Goal: Information Seeking & Learning: Learn about a topic

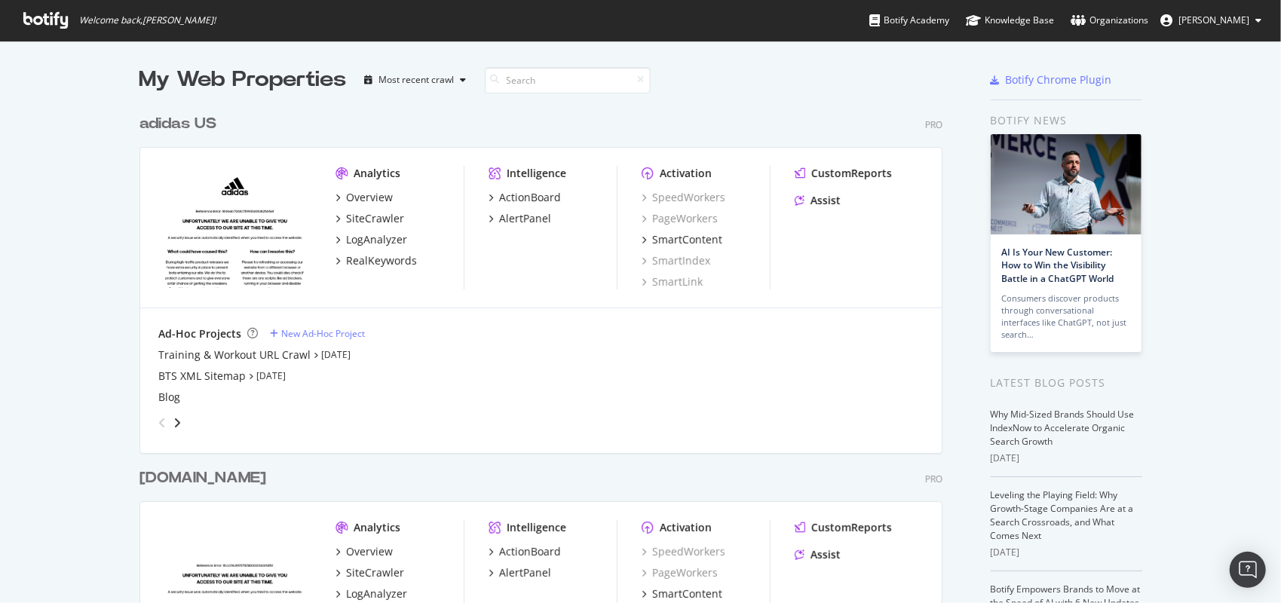
scroll to position [591, 1258]
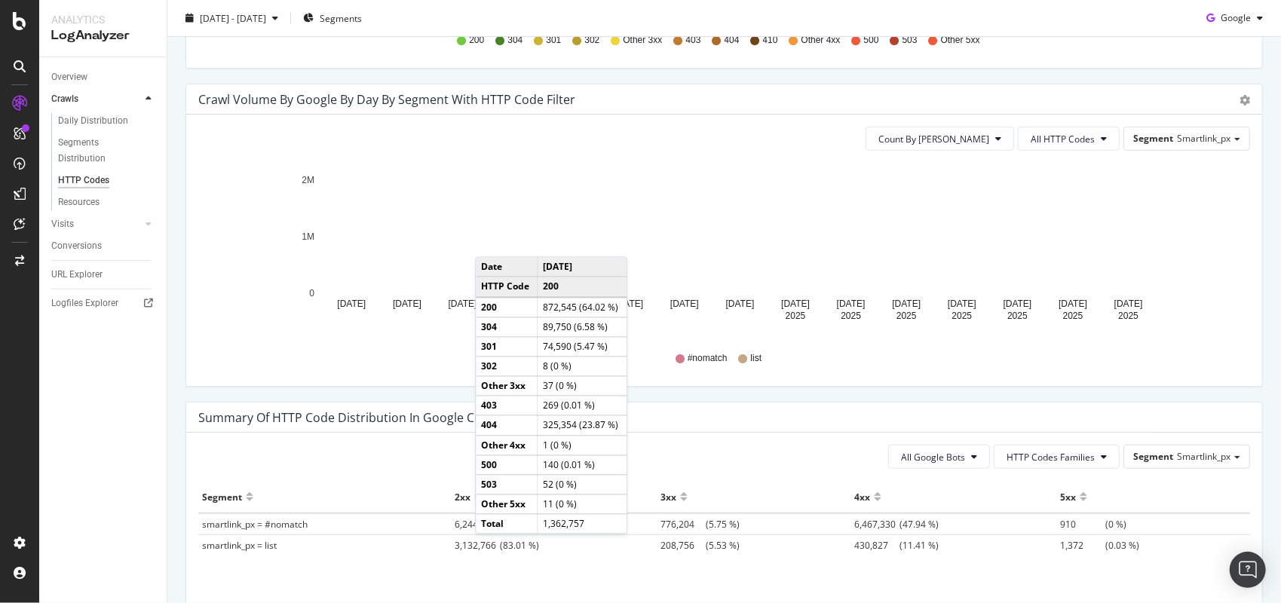
scroll to position [577, 0]
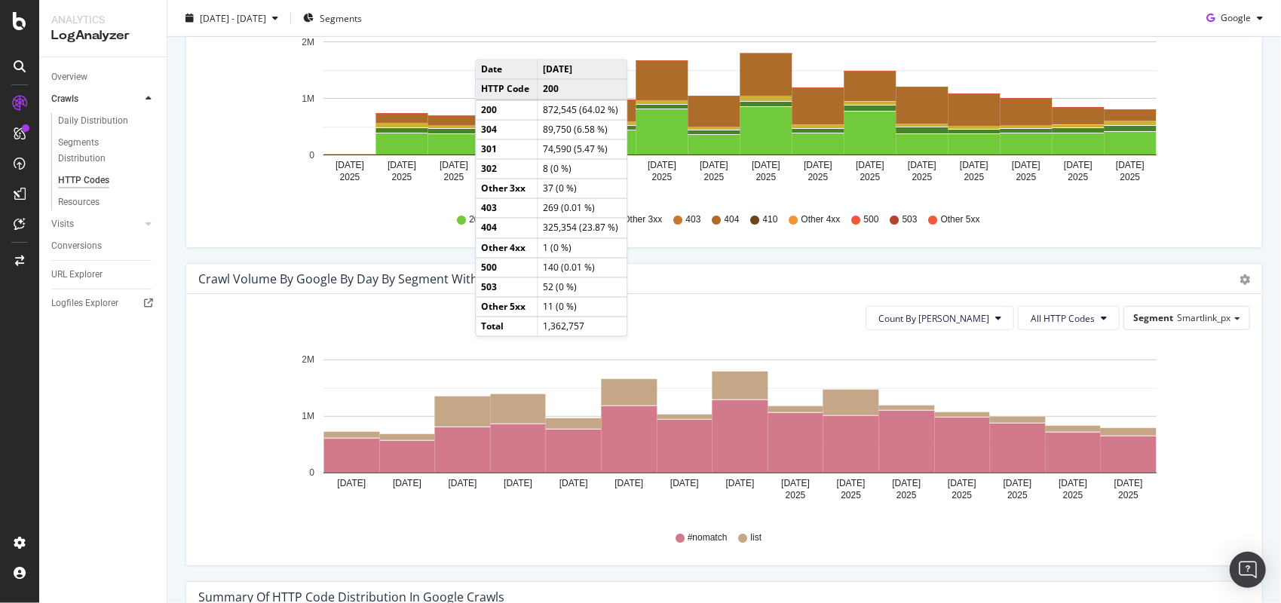
click at [703, 280] on div "Crawl Volume by google by Day by Segment with HTTP Code Filter" at bounding box center [707, 278] width 1019 height 15
click at [387, 241] on div "Count By Day All HTTP Codes By HTTP Code Hold CTRL while clicking to filter the…" at bounding box center [724, 111] width 1076 height 271
click at [401, 213] on div "200 304 301 302 Other 3xx 403 404 410 Other 4xx 500 503 Other 5xx" at bounding box center [724, 220] width 1037 height 34
click at [470, 220] on span "200" at bounding box center [476, 219] width 15 height 13
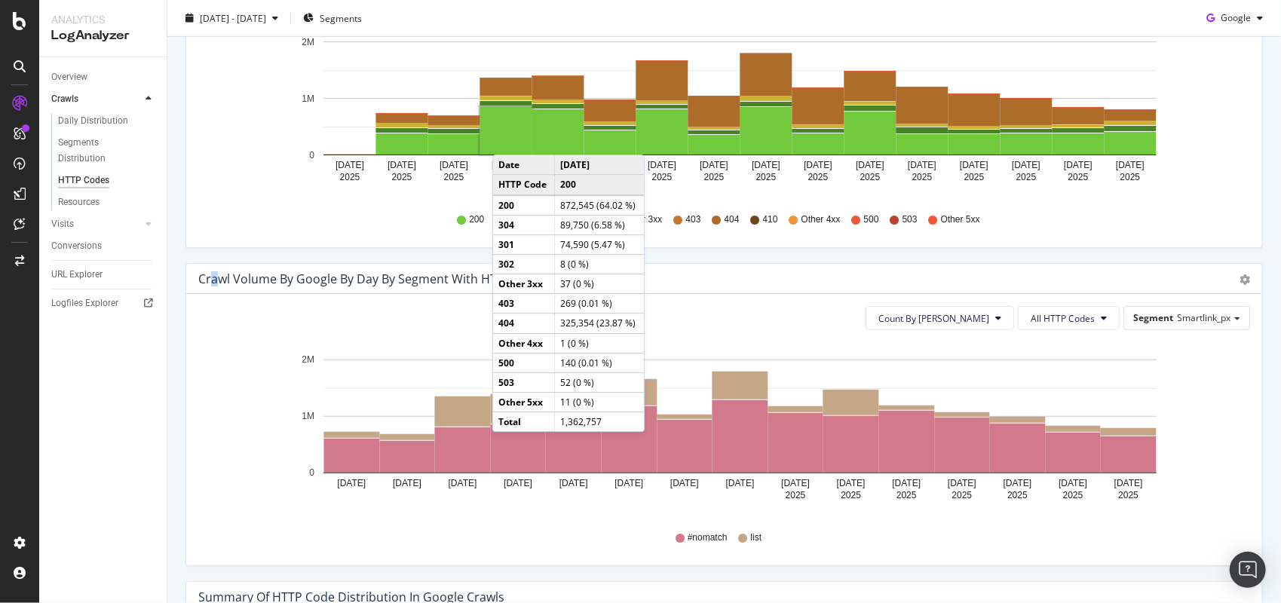
click at [216, 264] on div "Crawl Volume by google by Day by Segment with HTTP Code Filter Timeline (by Val…" at bounding box center [724, 279] width 1076 height 30
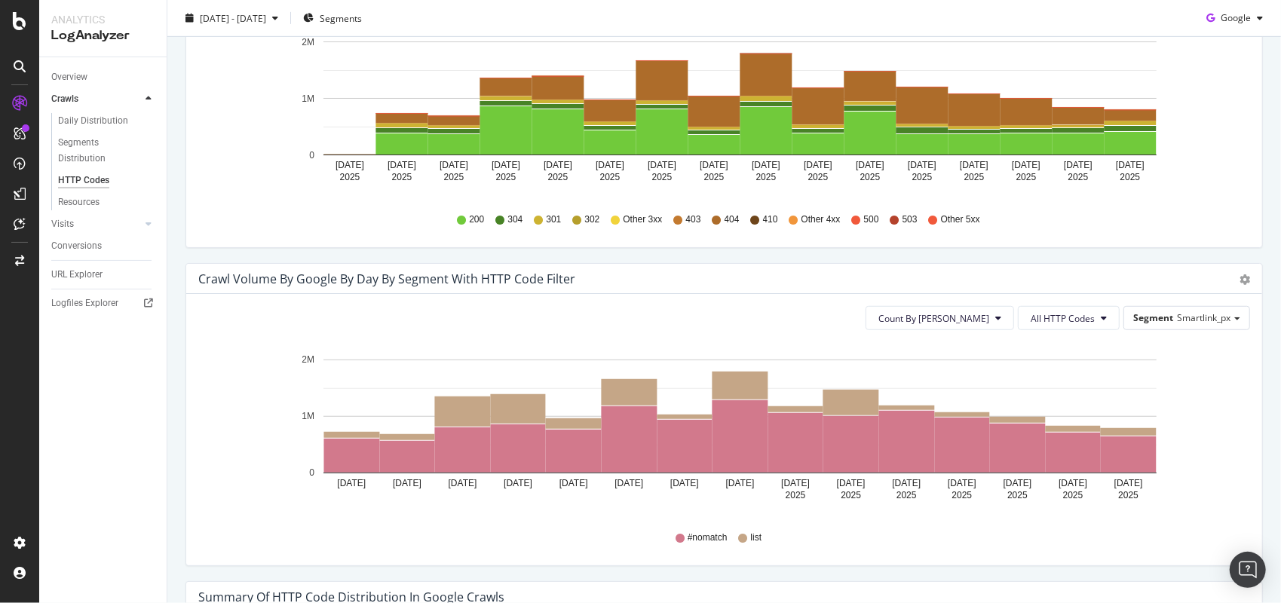
click at [535, 216] on icon at bounding box center [538, 220] width 9 height 9
click at [584, 215] on span "302" at bounding box center [591, 219] width 15 height 13
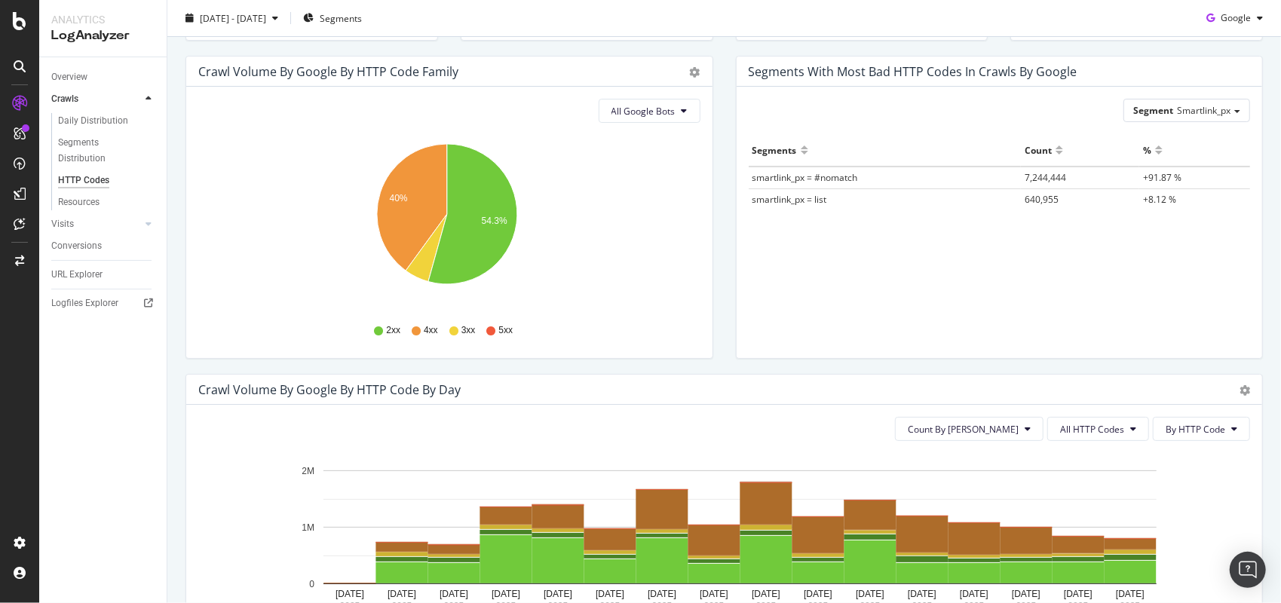
scroll to position [124, 0]
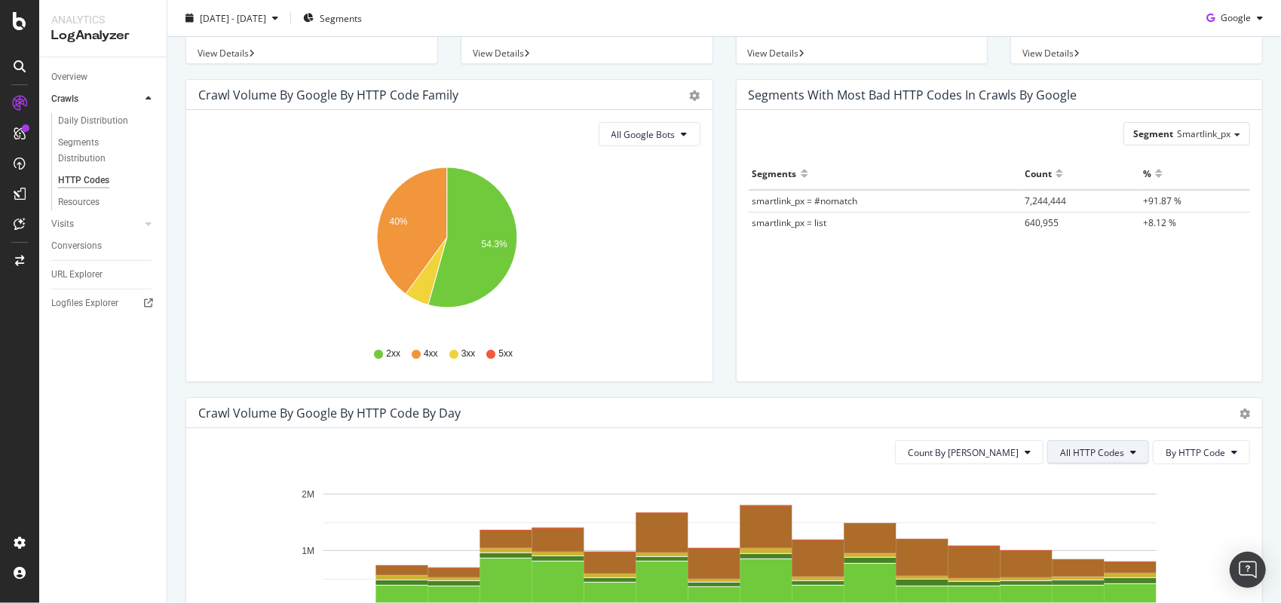
click at [1105, 440] on button "All HTTP Codes" at bounding box center [1098, 452] width 102 height 24
click at [1093, 365] on span "3xx family" at bounding box center [1091, 366] width 76 height 14
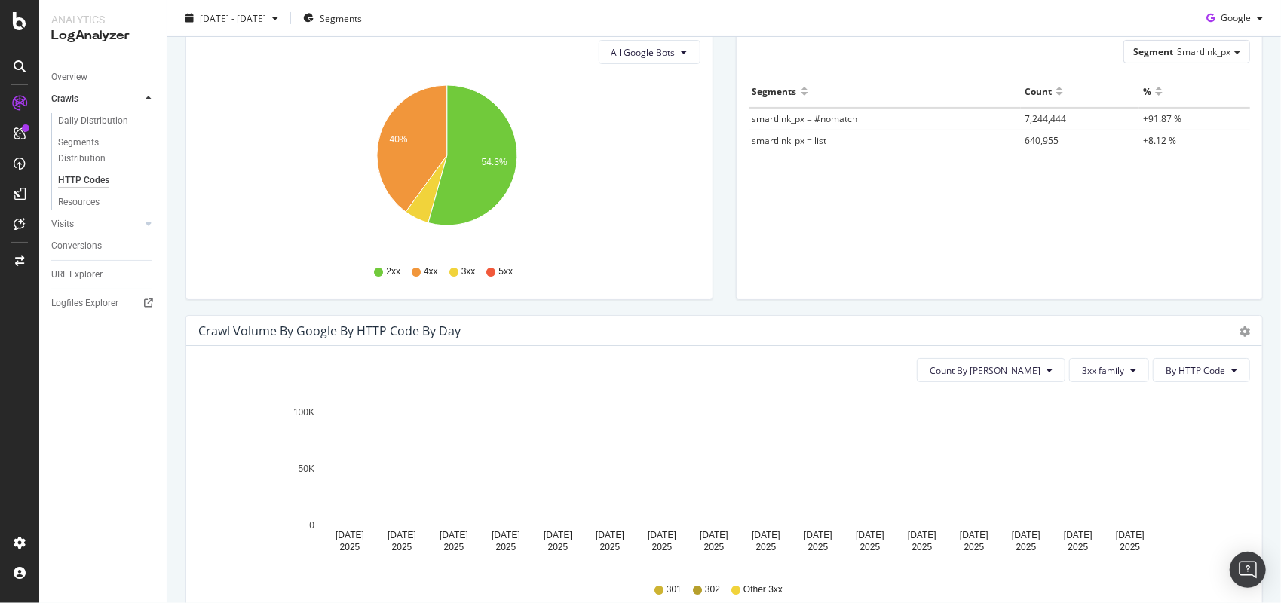
scroll to position [275, 0]
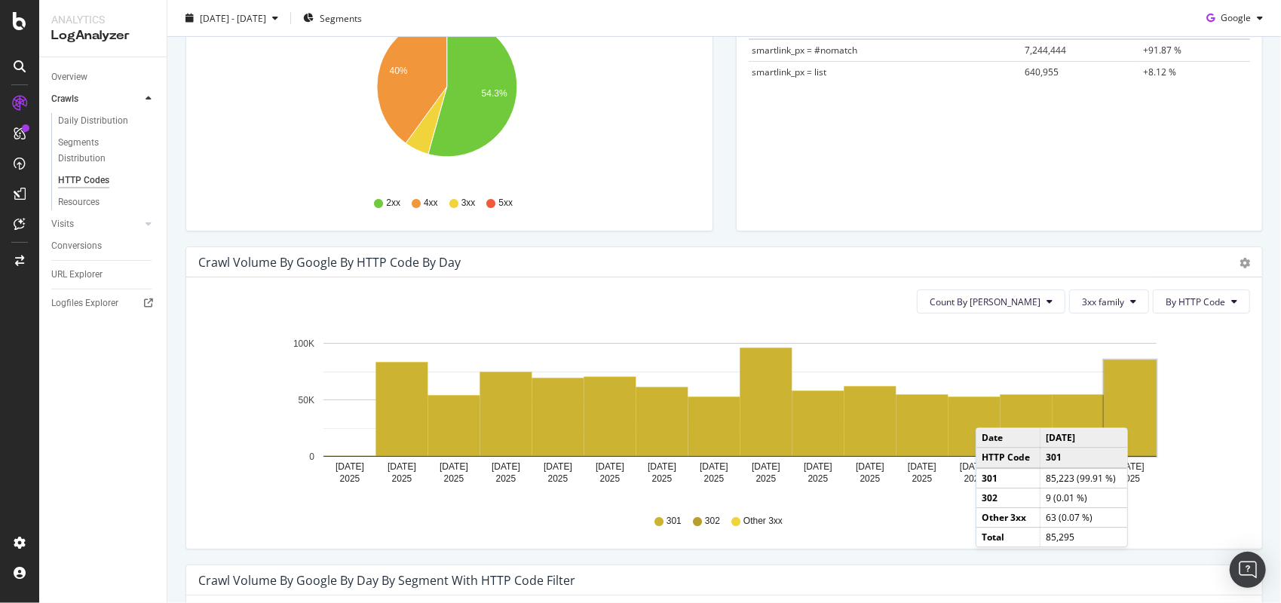
click at [1133, 412] on rect "A chart." at bounding box center [1131, 408] width 52 height 96
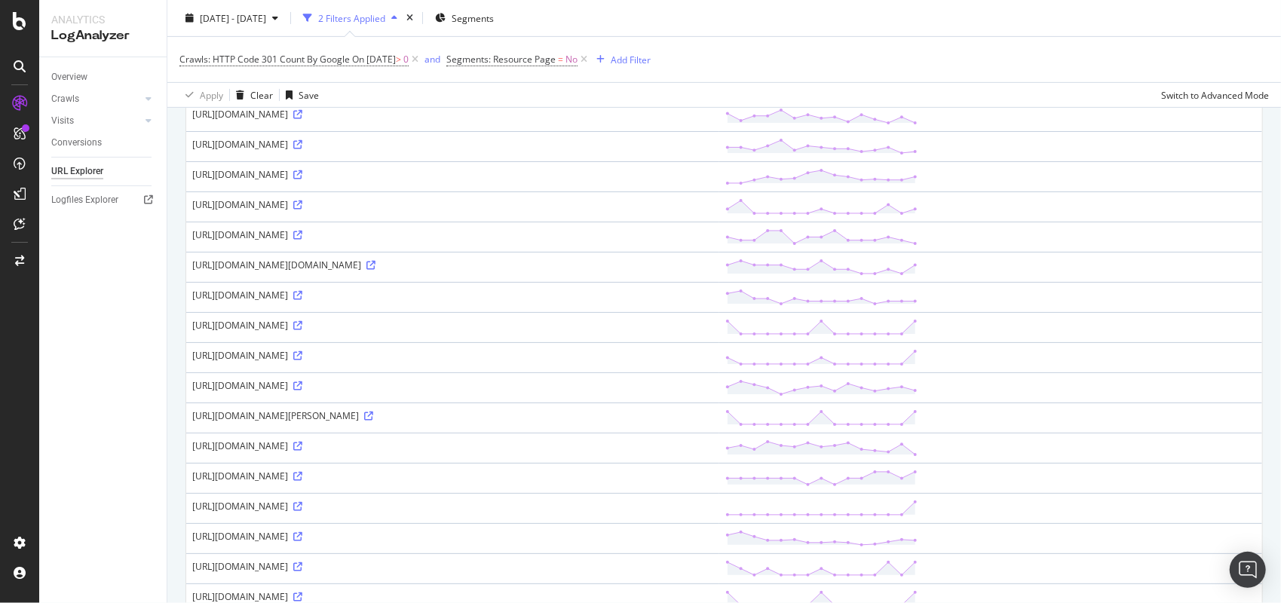
scroll to position [452, 0]
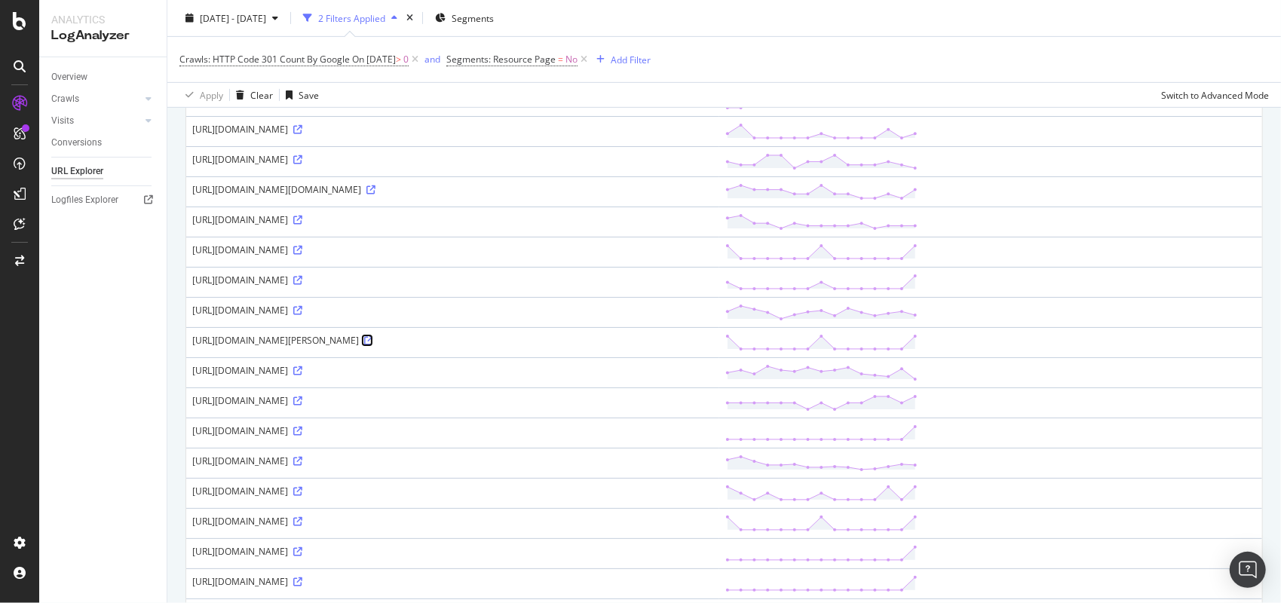
click at [373, 345] on icon at bounding box center [368, 340] width 9 height 9
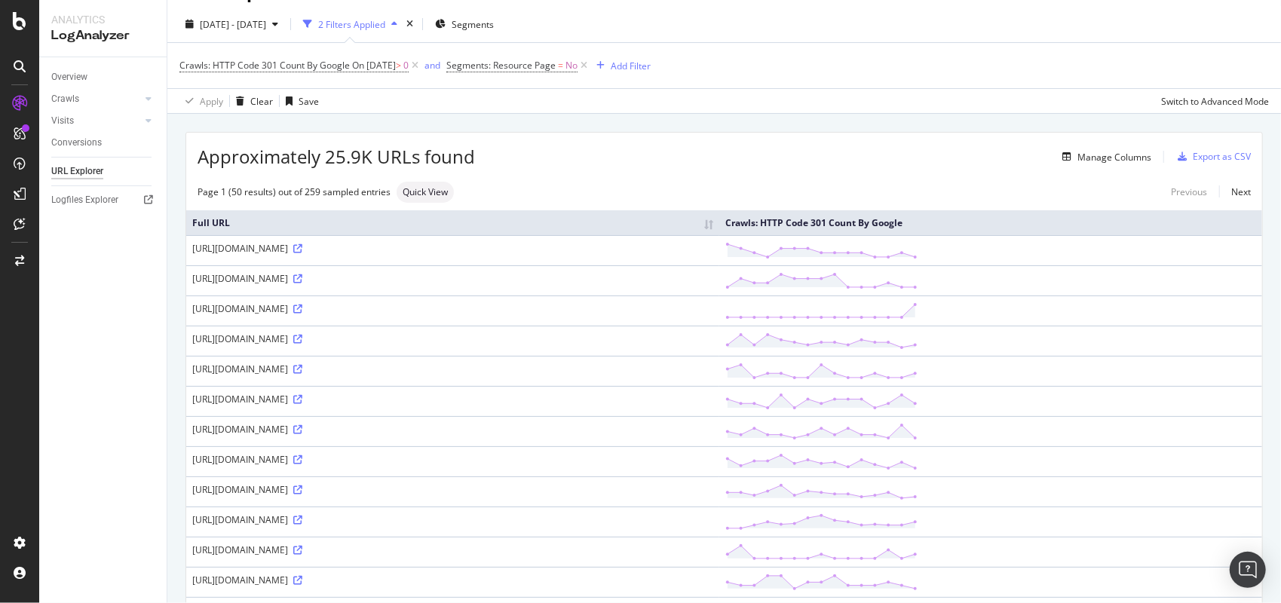
scroll to position [0, 0]
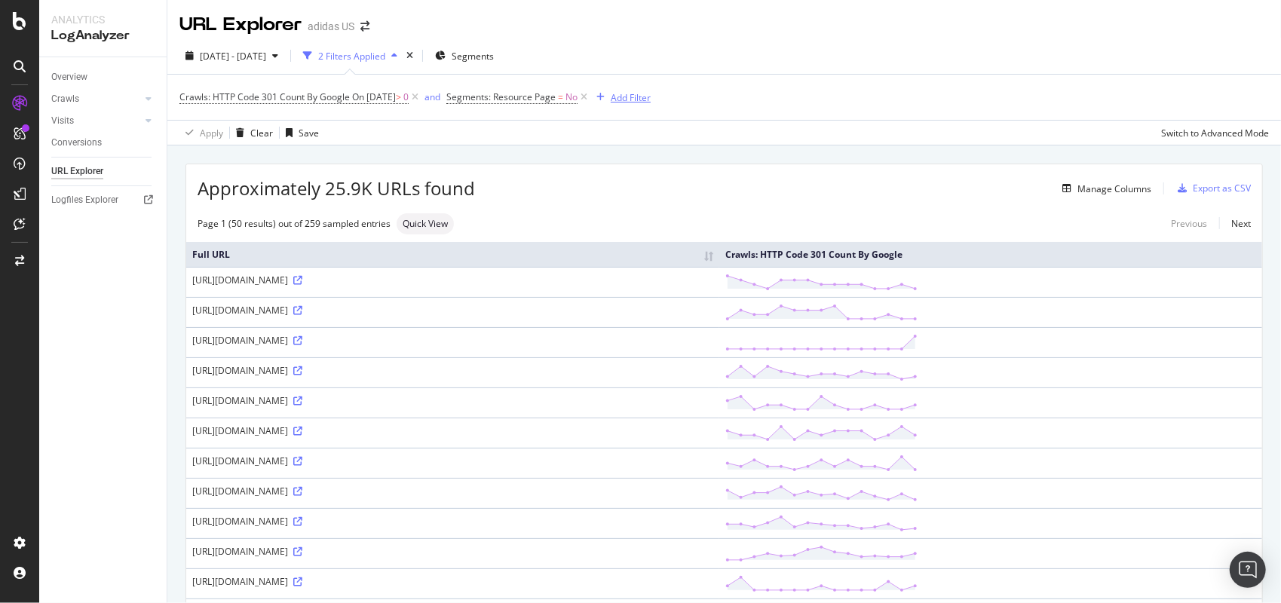
click at [651, 101] on div "Add Filter" at bounding box center [631, 97] width 40 height 13
click at [578, 50] on div "2025 Jul. 24th - Aug. 7th 2 Filters Applied Segments" at bounding box center [724, 59] width 1114 height 30
click at [490, 51] on span "Segments" at bounding box center [473, 56] width 42 height 13
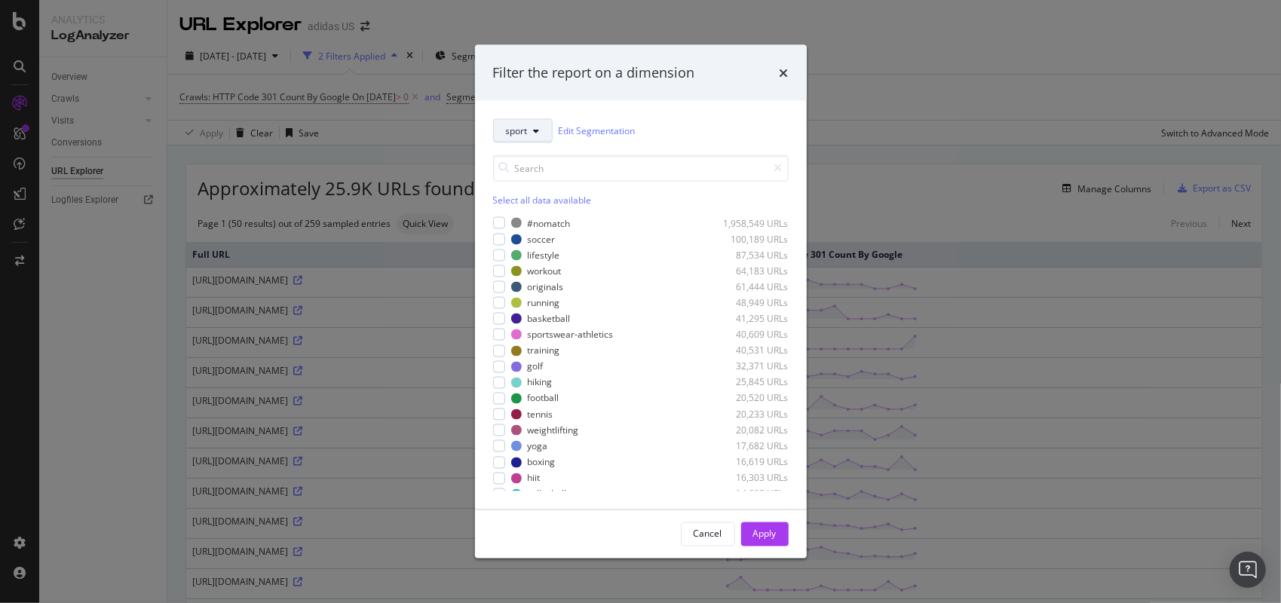
click at [535, 125] on button "sport" at bounding box center [523, 130] width 60 height 24
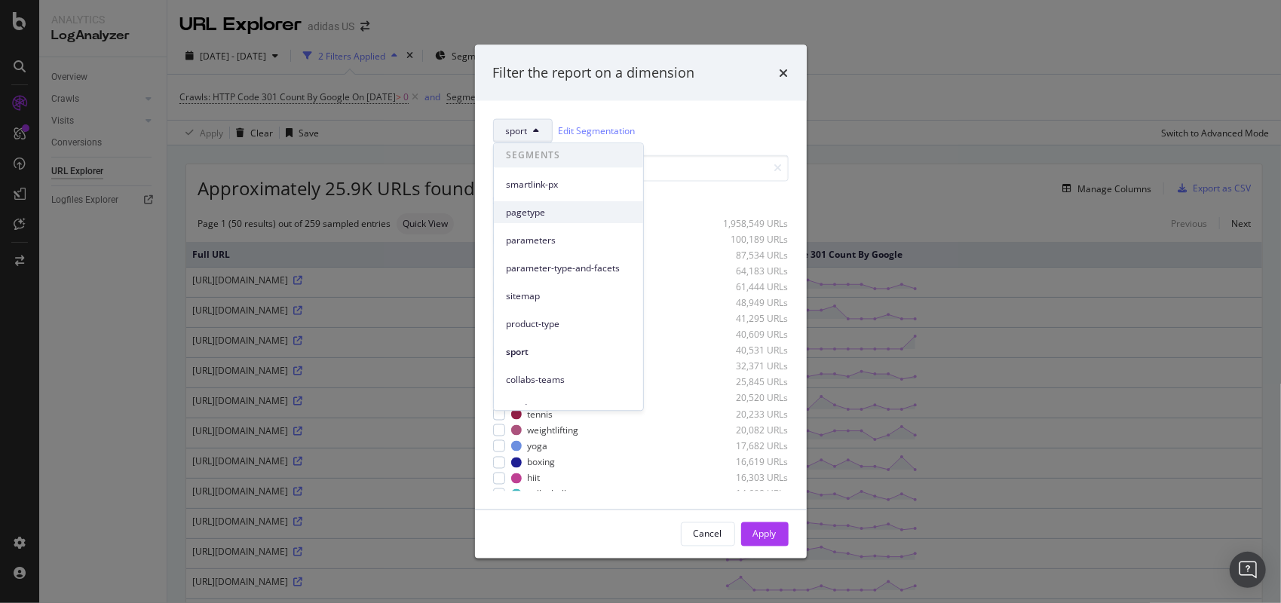
click at [555, 207] on span "pagetype" at bounding box center [568, 213] width 125 height 14
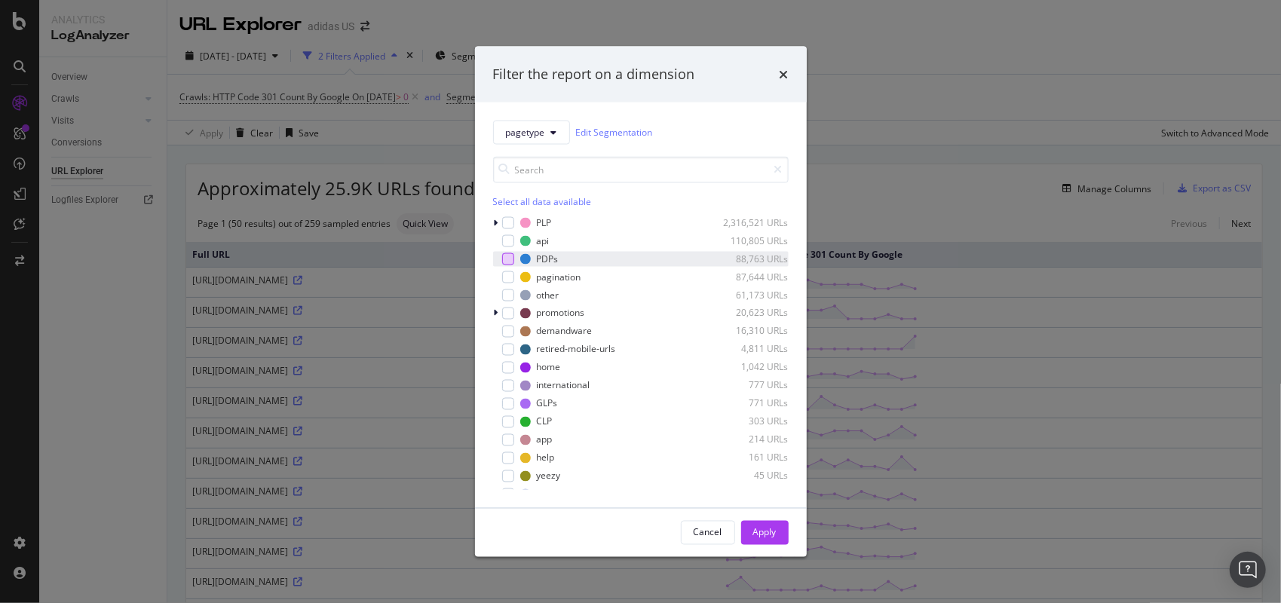
click at [512, 259] on div "modal" at bounding box center [508, 259] width 12 height 12
click at [771, 529] on div "Apply" at bounding box center [764, 532] width 23 height 13
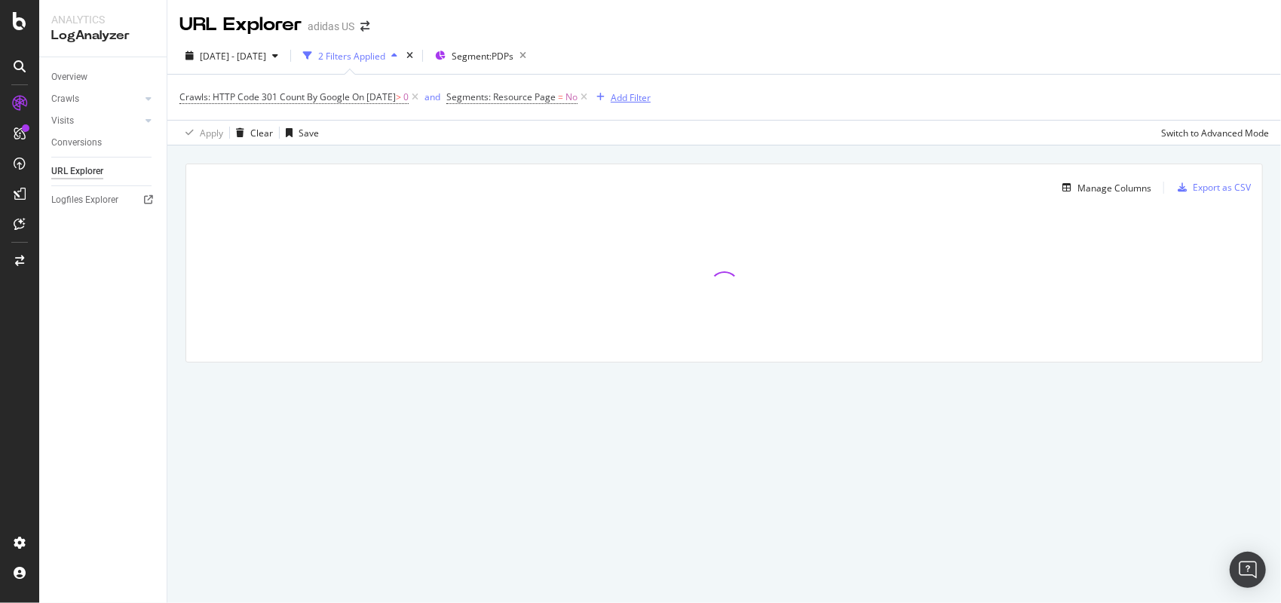
click at [635, 106] on div "Add Filter" at bounding box center [620, 97] width 60 height 17
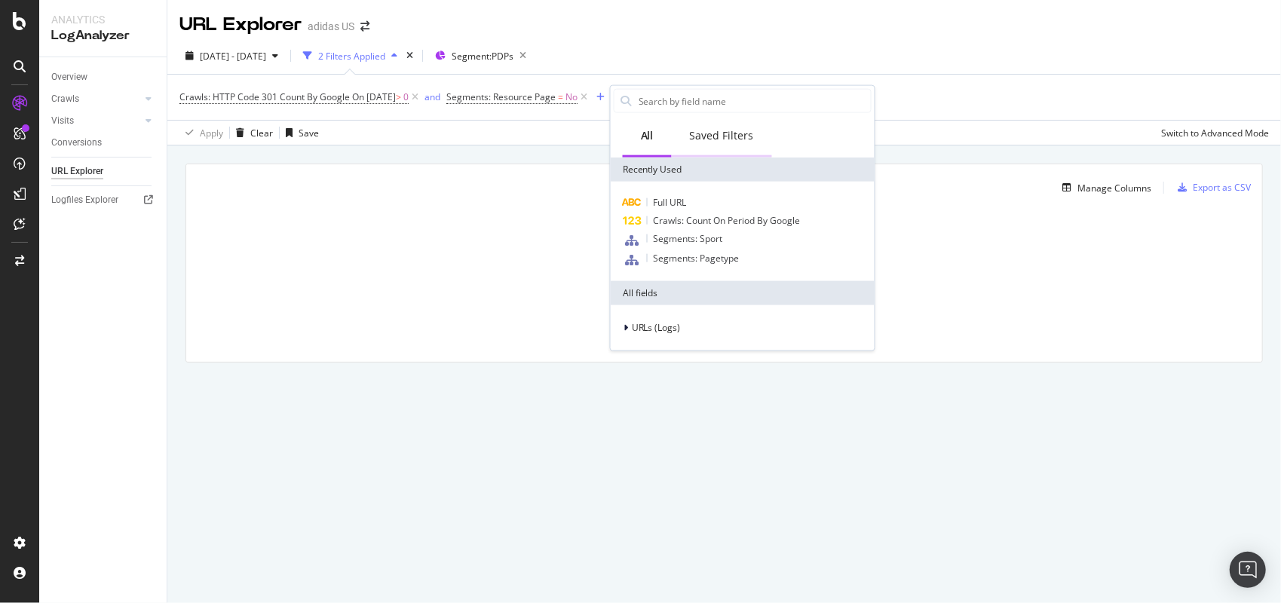
click at [715, 143] on div "Saved Filters" at bounding box center [722, 136] width 100 height 41
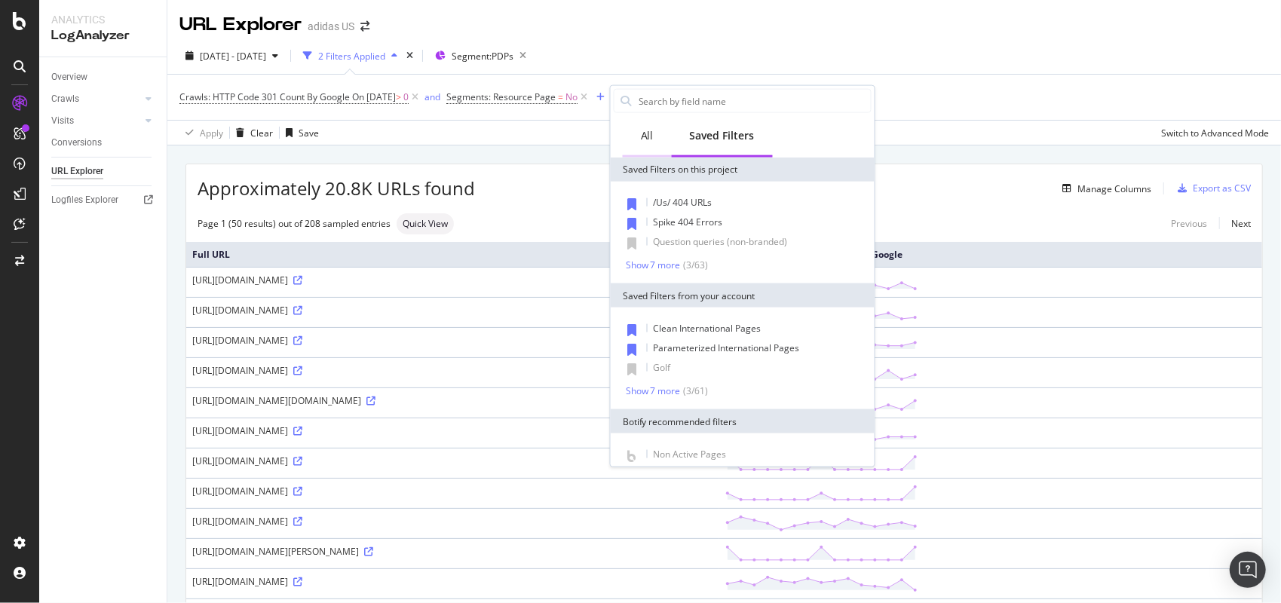
click at [651, 136] on div "All" at bounding box center [647, 135] width 13 height 15
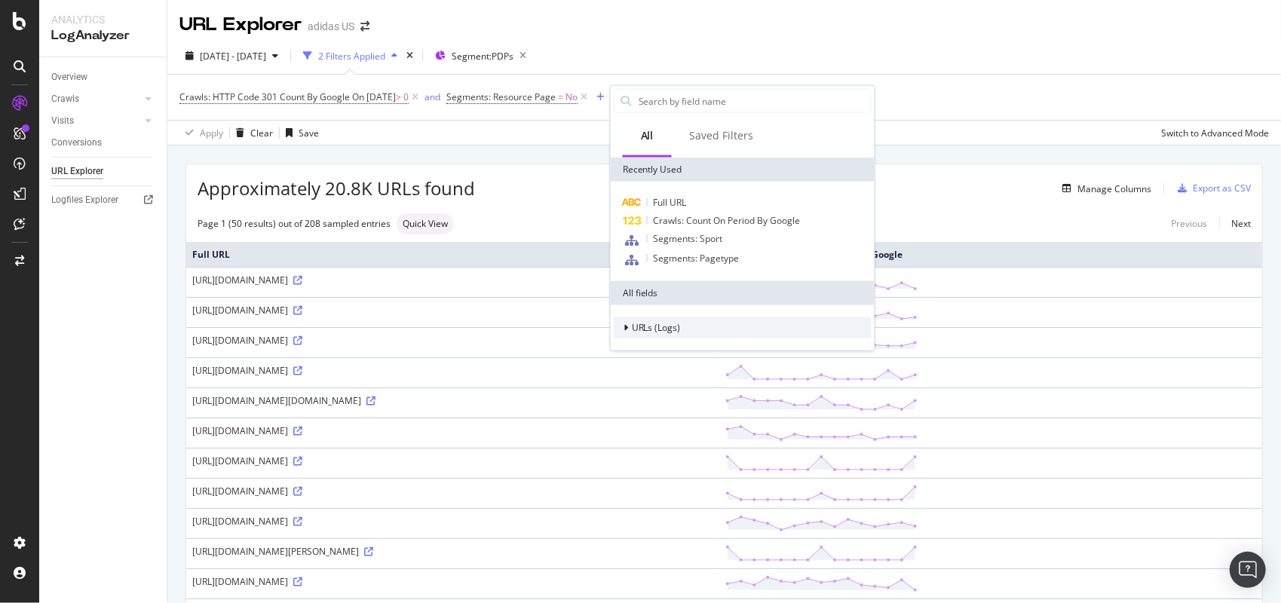
click at [663, 328] on span "URLs (Logs)" at bounding box center [656, 327] width 49 height 13
click at [667, 350] on span "URL Scheme" at bounding box center [667, 348] width 53 height 13
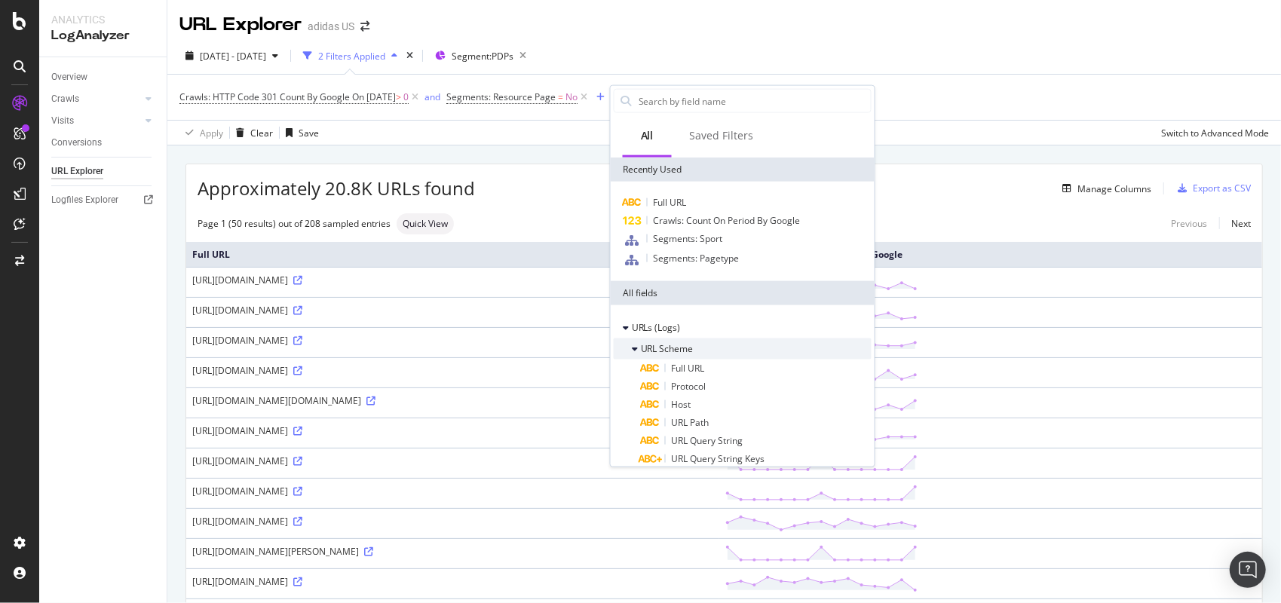
scroll to position [75, 0]
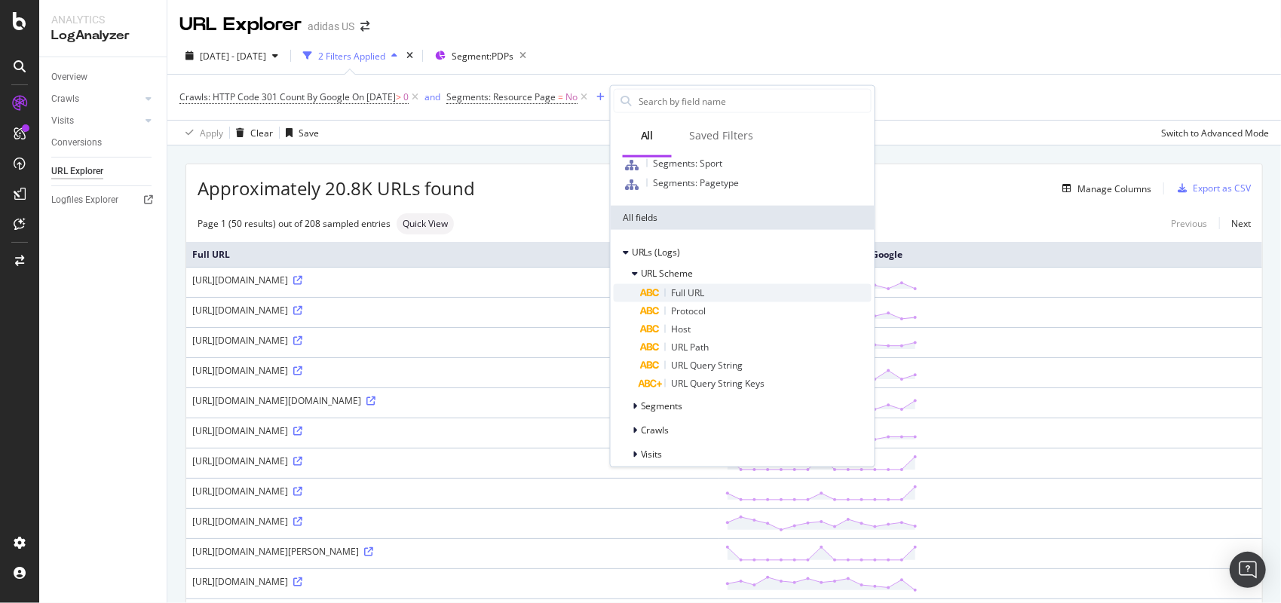
click at [684, 297] on span "Full URL" at bounding box center [688, 293] width 33 height 13
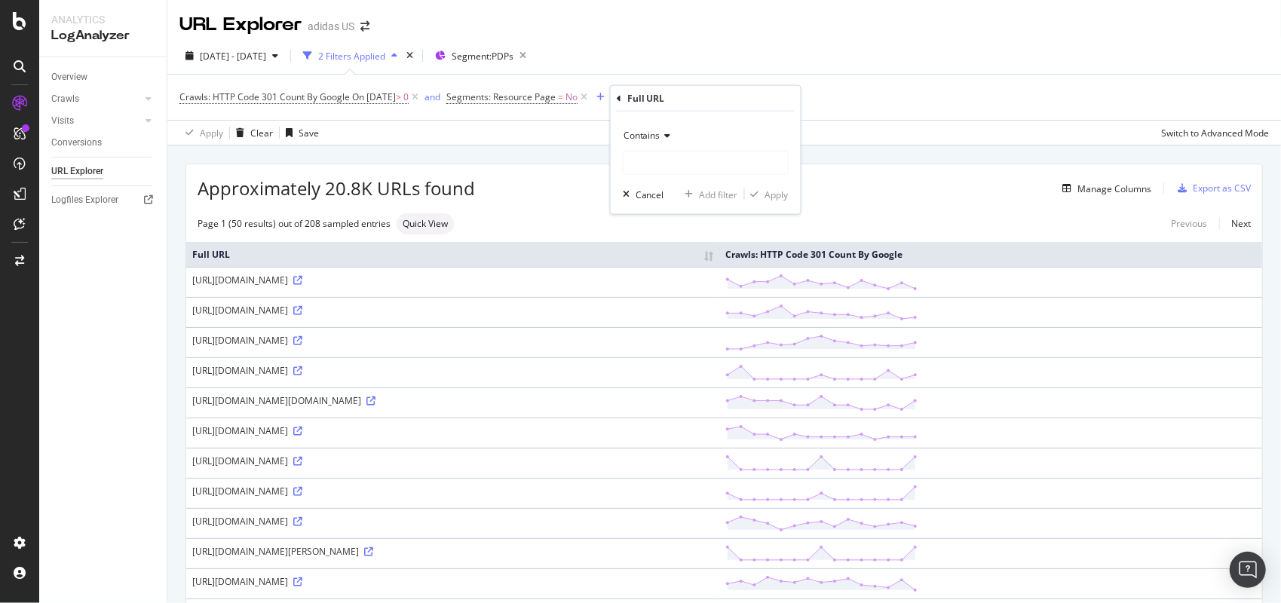
click at [661, 131] on icon at bounding box center [666, 135] width 11 height 9
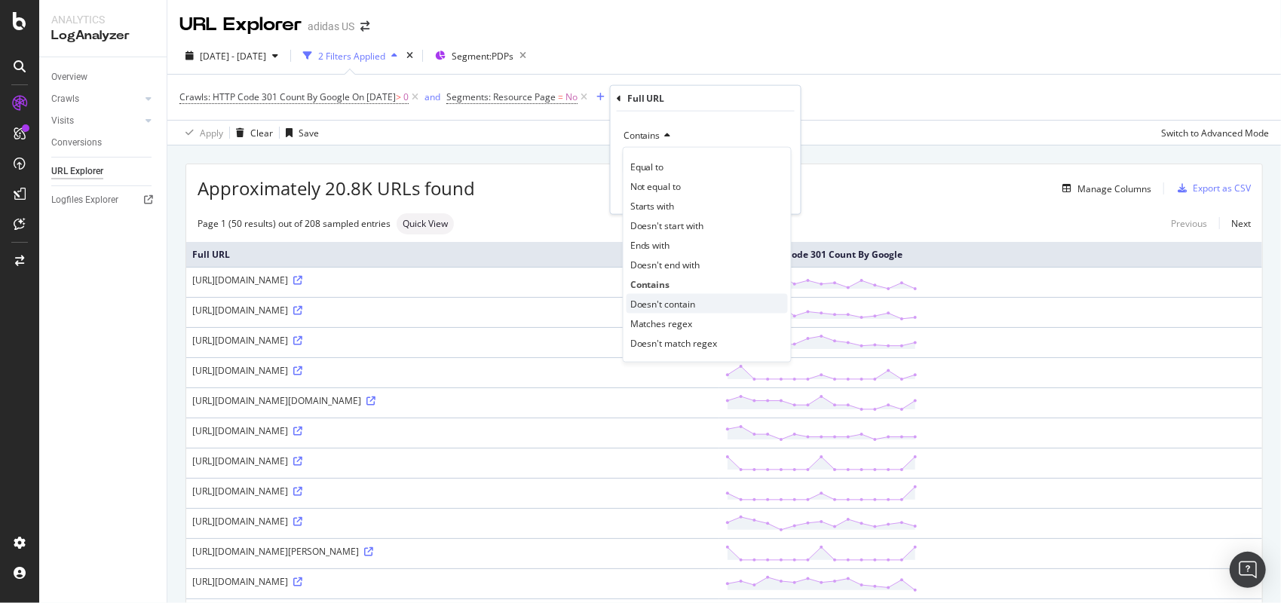
click at [696, 296] on div "Doesn't contain" at bounding box center [707, 304] width 161 height 20
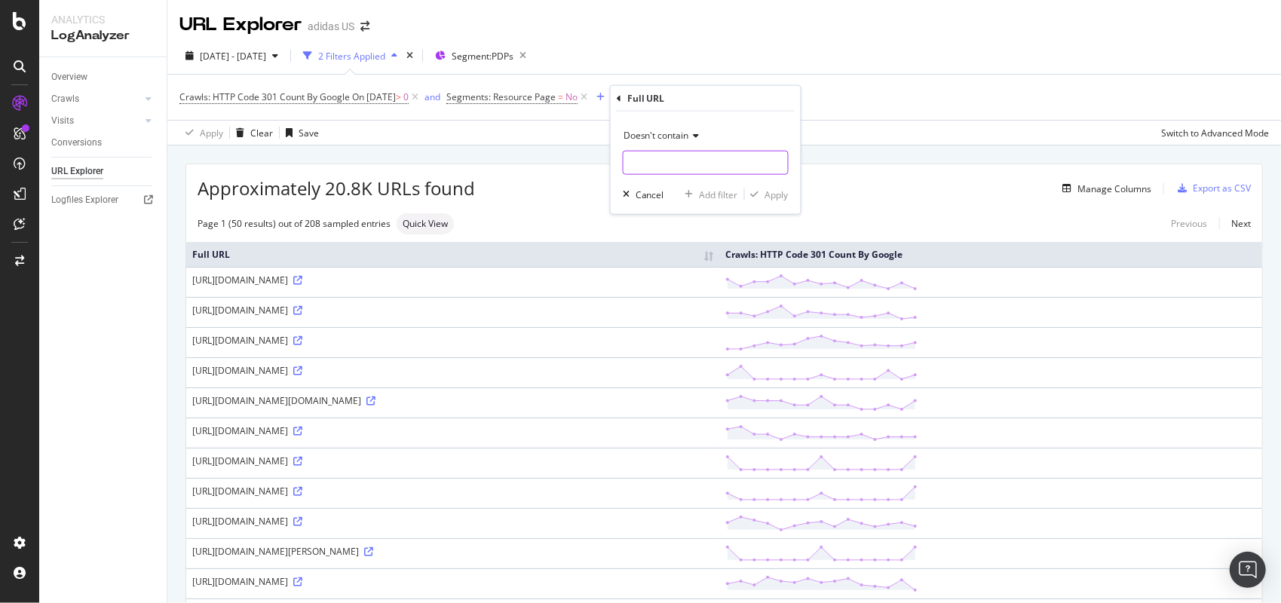
click at [692, 158] on input "text" at bounding box center [706, 163] width 164 height 24
type input "?"
click at [779, 190] on div "Apply" at bounding box center [776, 194] width 23 height 13
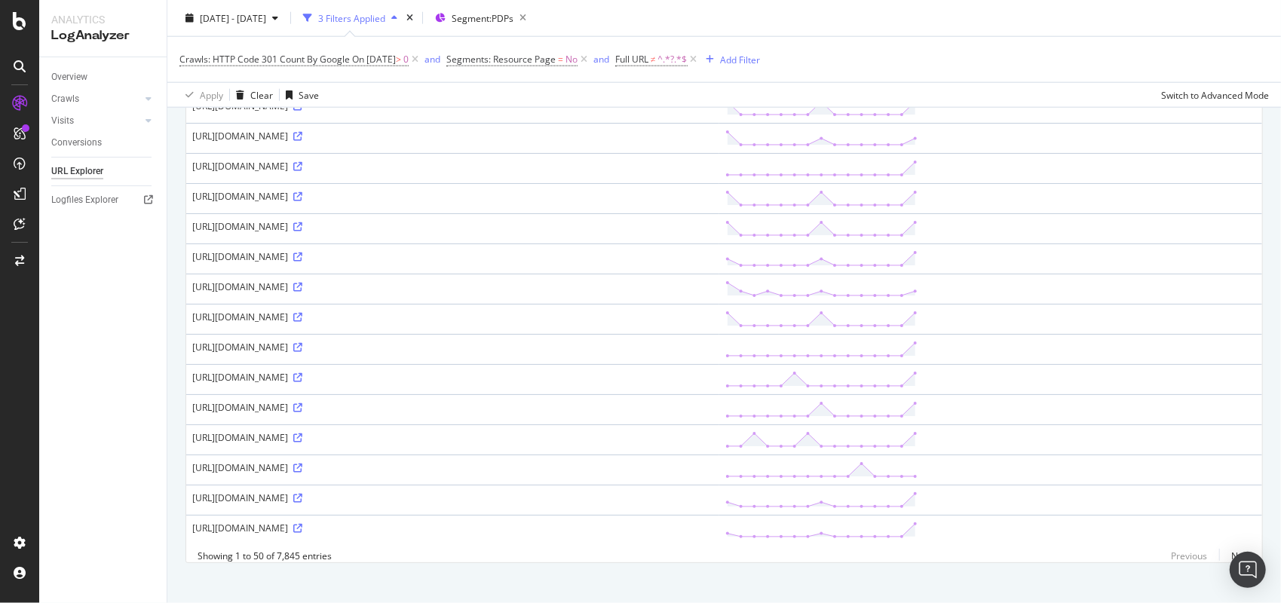
scroll to position [1240, 0]
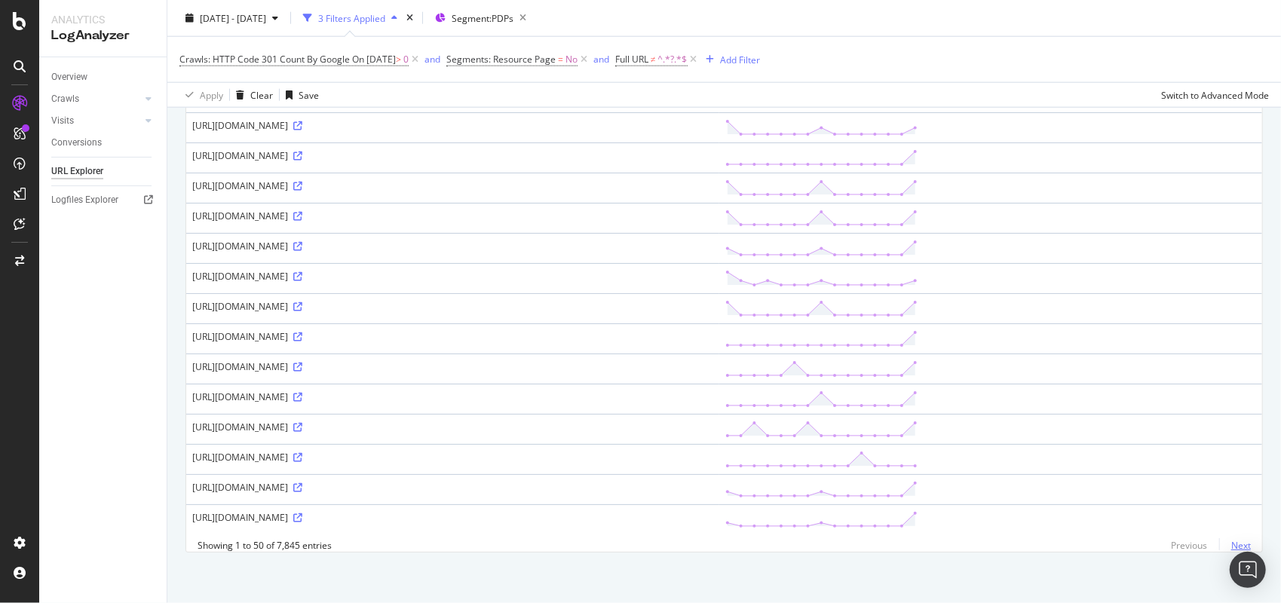
click at [1225, 543] on link "Next" at bounding box center [1235, 546] width 32 height 22
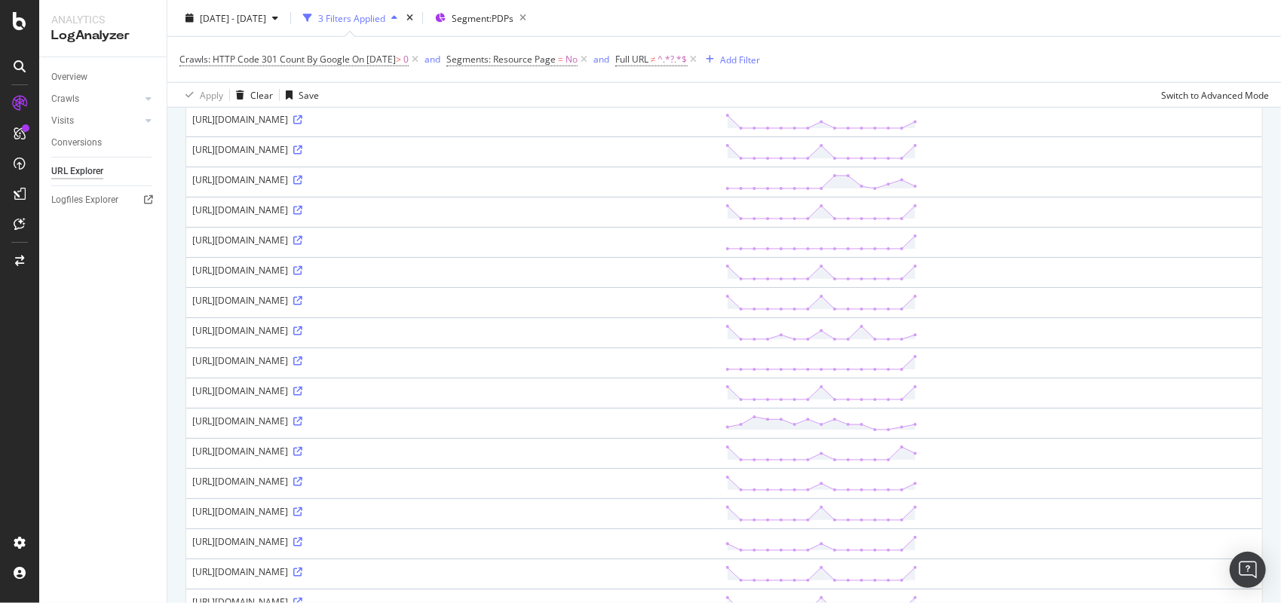
scroll to position [980, 0]
